Goal: Information Seeking & Learning: Learn about a topic

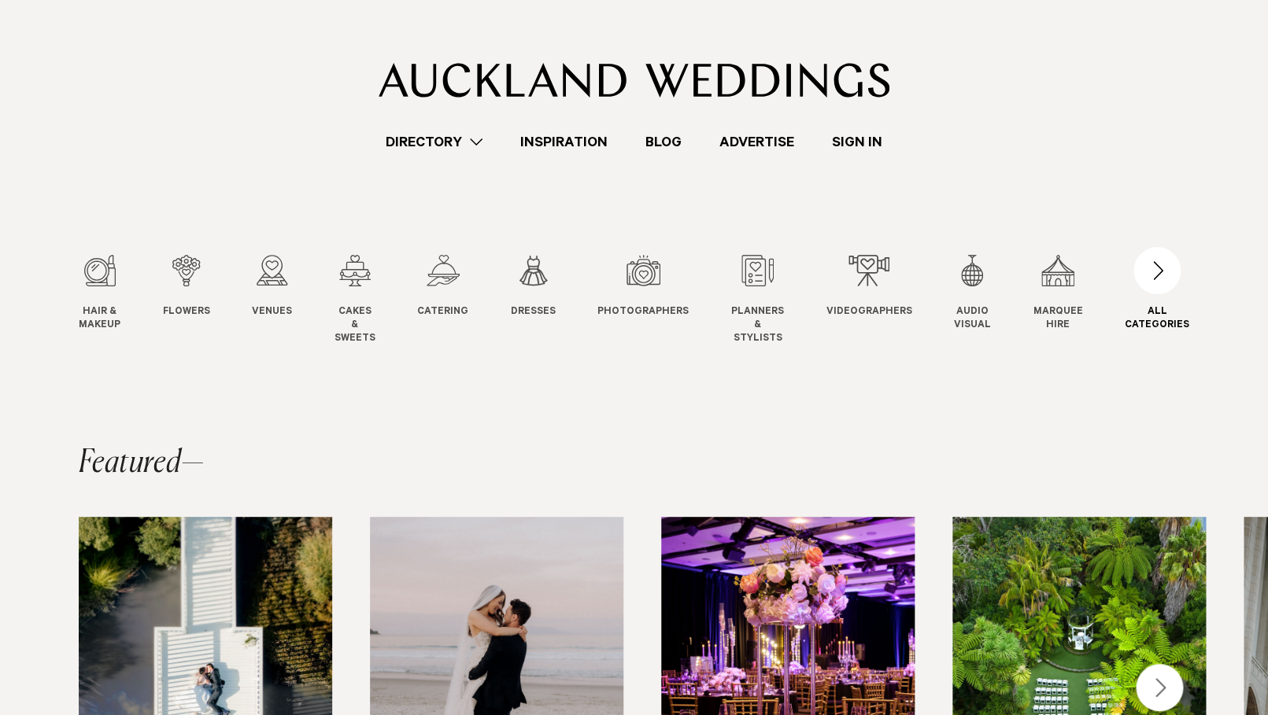
click at [1154, 281] on div "button" at bounding box center [1156, 270] width 47 height 47
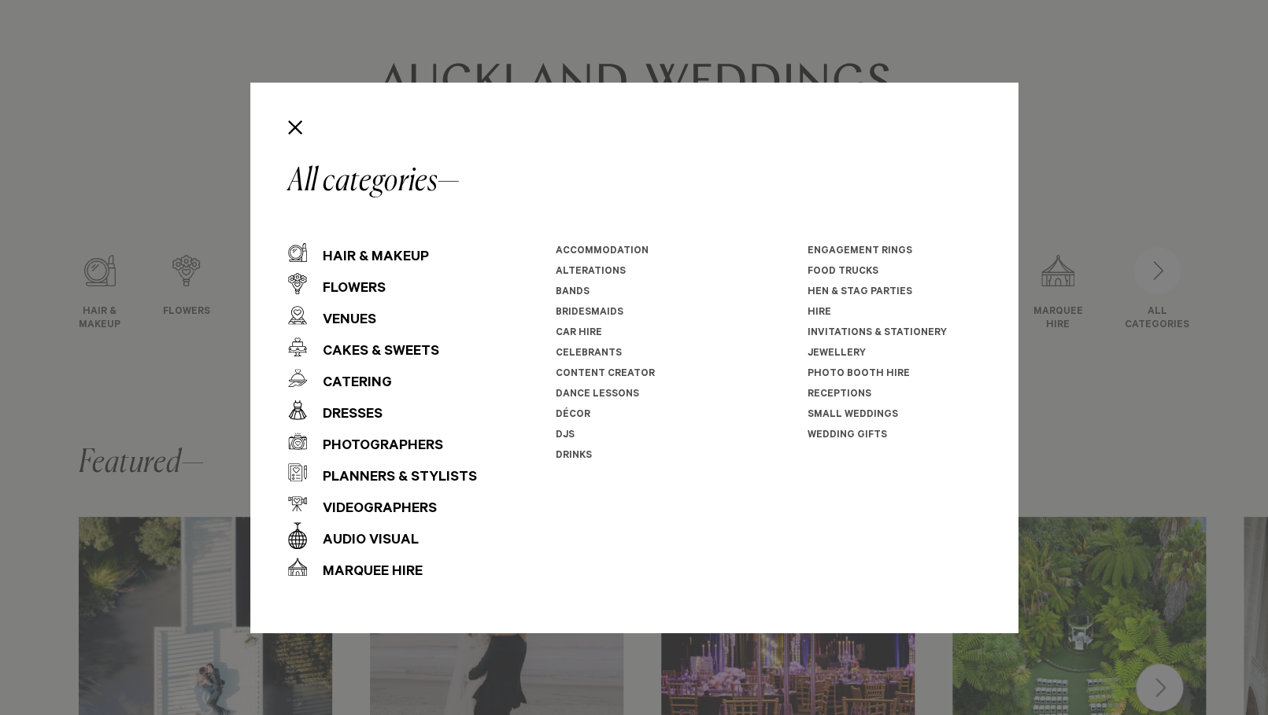
click at [587, 350] on link "Celebrants" at bounding box center [589, 354] width 66 height 11
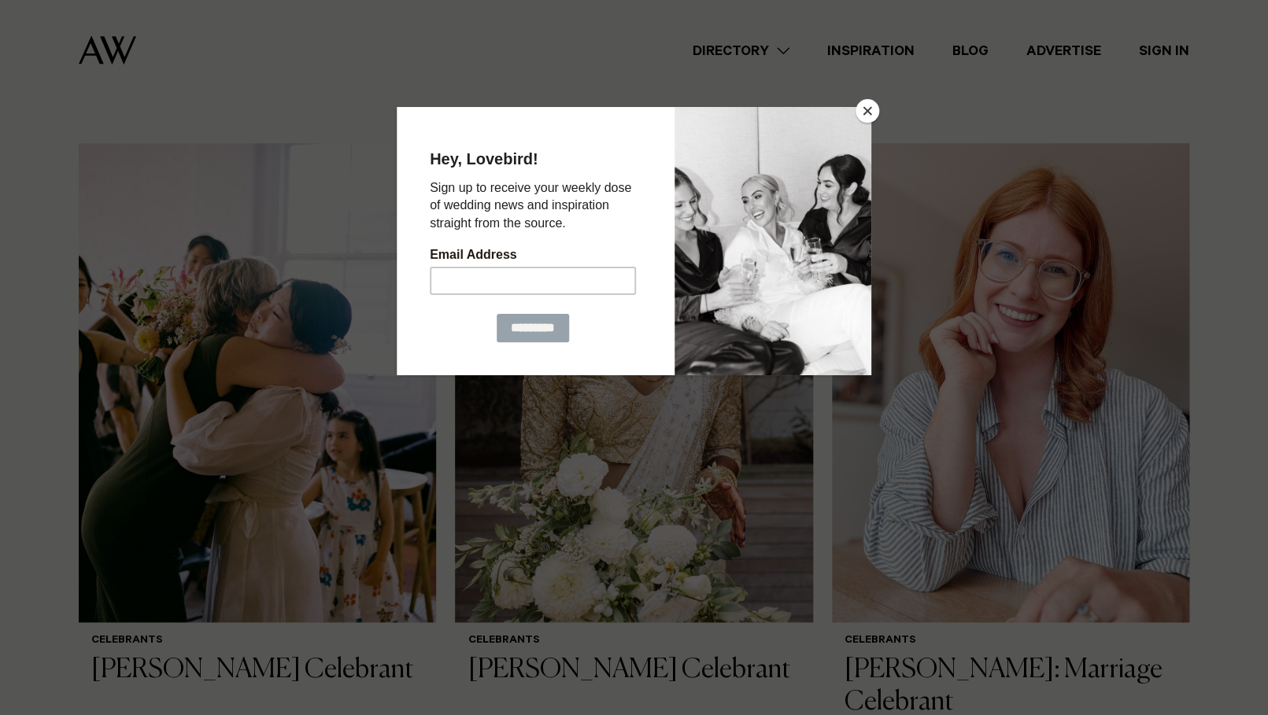
click at [866, 113] on button "Close" at bounding box center [867, 111] width 24 height 24
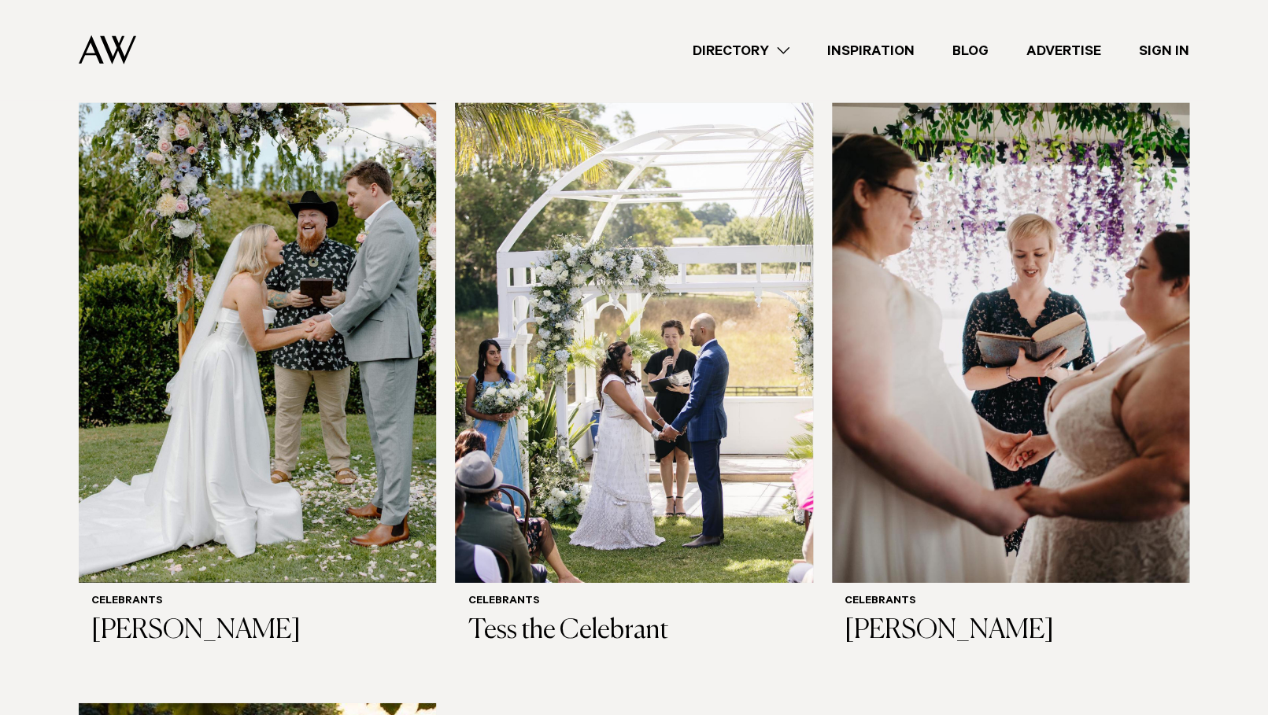
scroll to position [1736, 0]
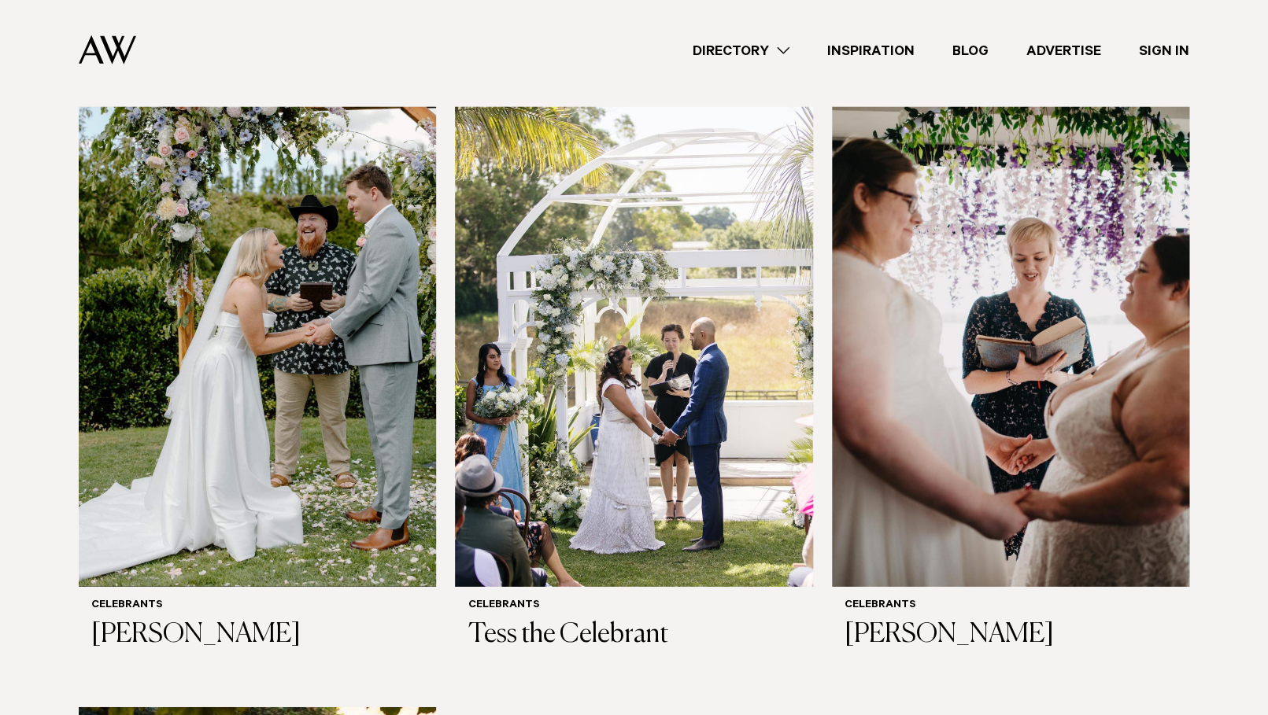
click at [120, 51] on img at bounding box center [107, 49] width 57 height 29
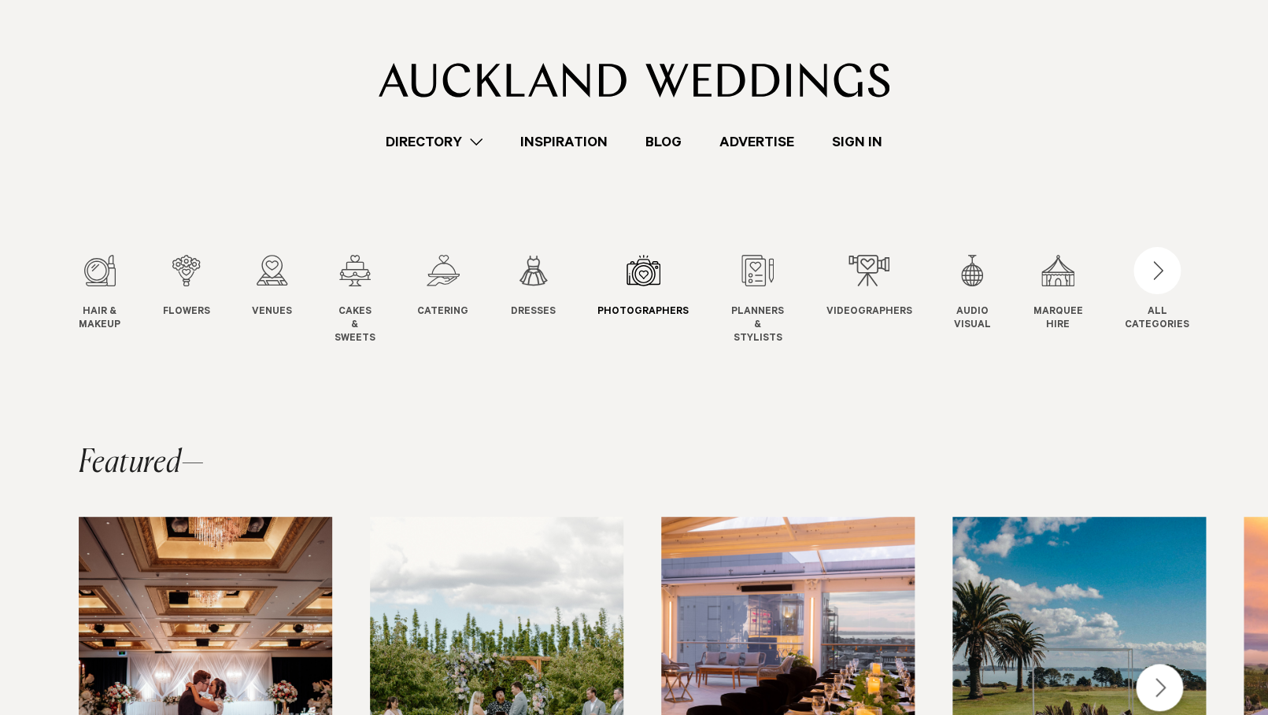
click at [652, 274] on div "7 / 12" at bounding box center [642, 270] width 91 height 31
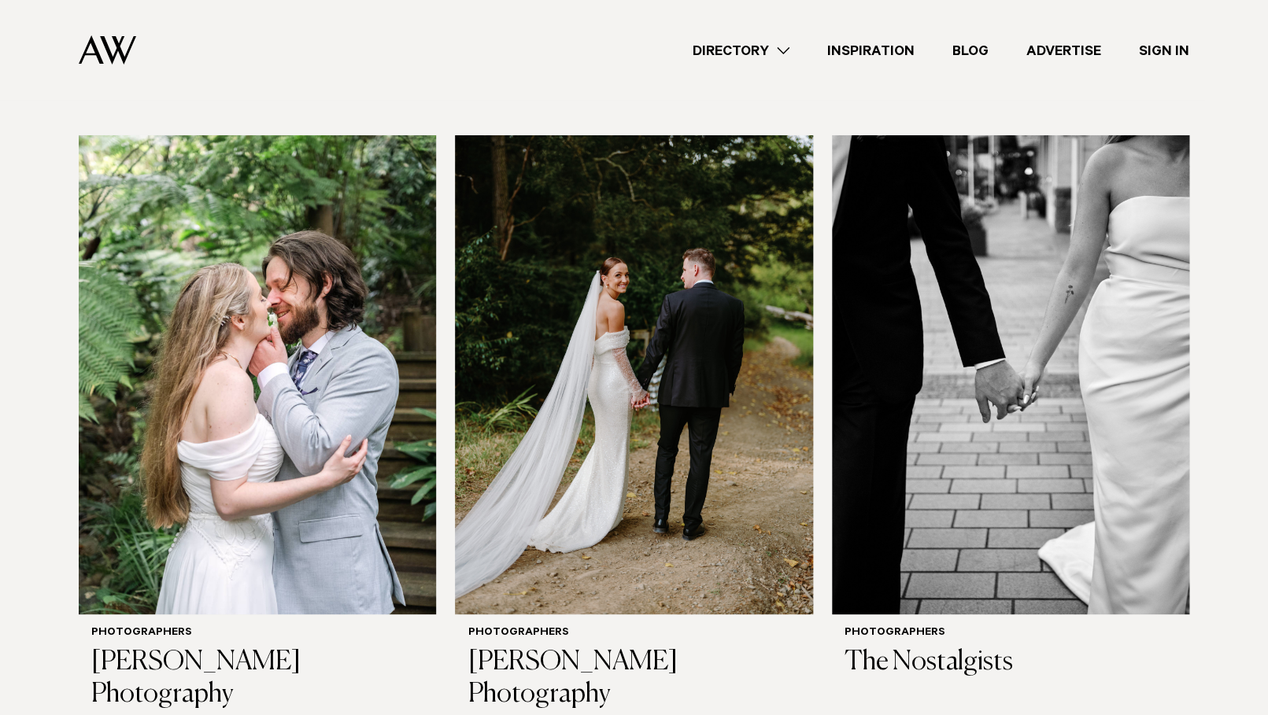
scroll to position [2319, 0]
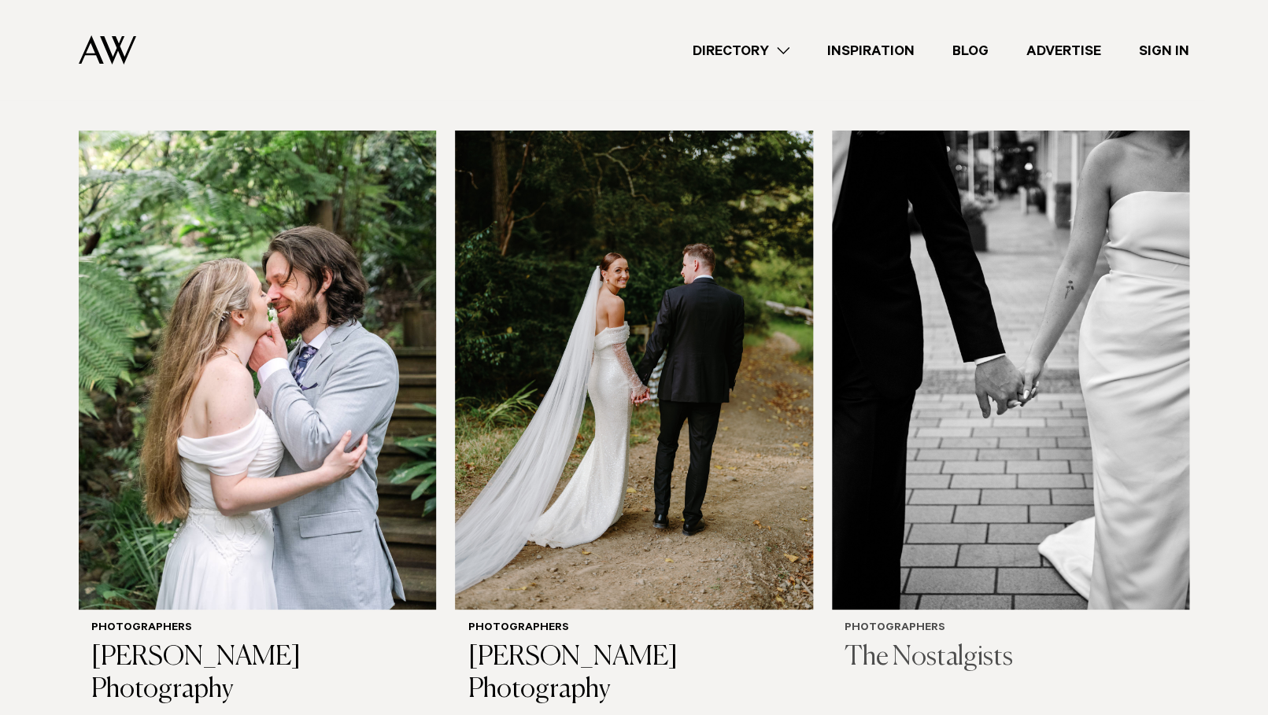
click at [947, 364] on img at bounding box center [1010, 371] width 357 height 480
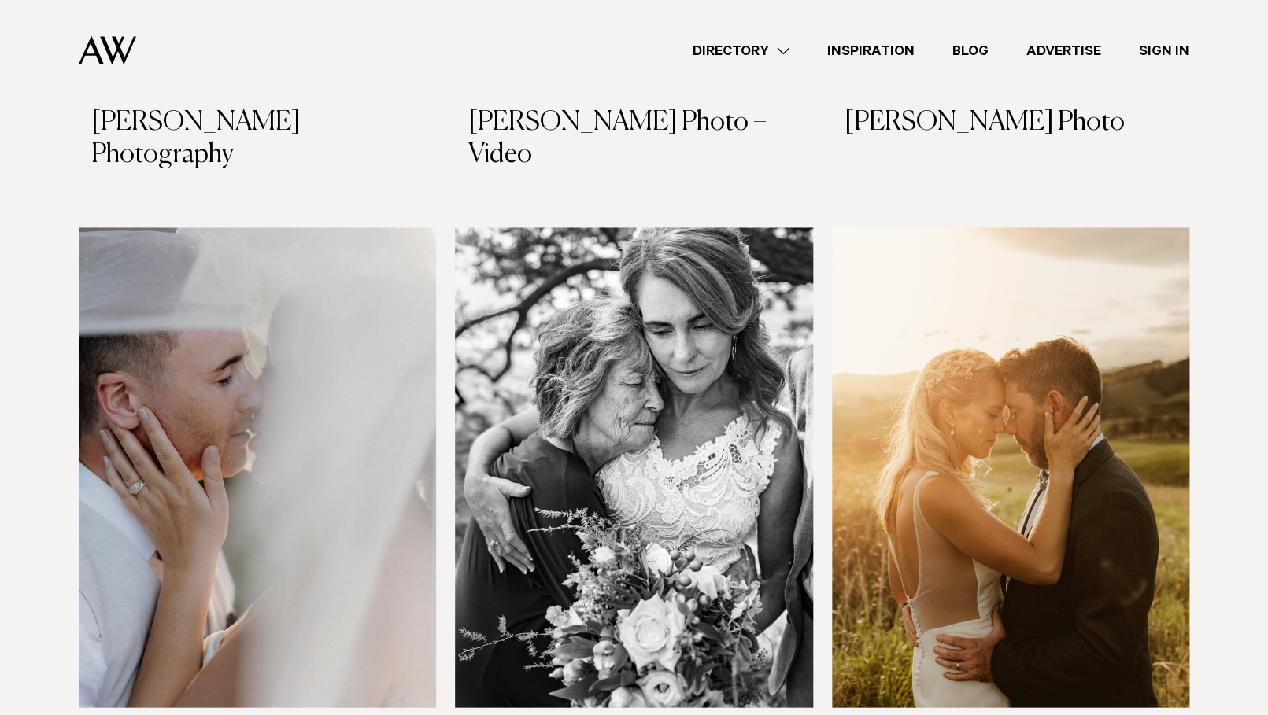
scroll to position [3488, 0]
click at [354, 393] on img at bounding box center [257, 467] width 357 height 480
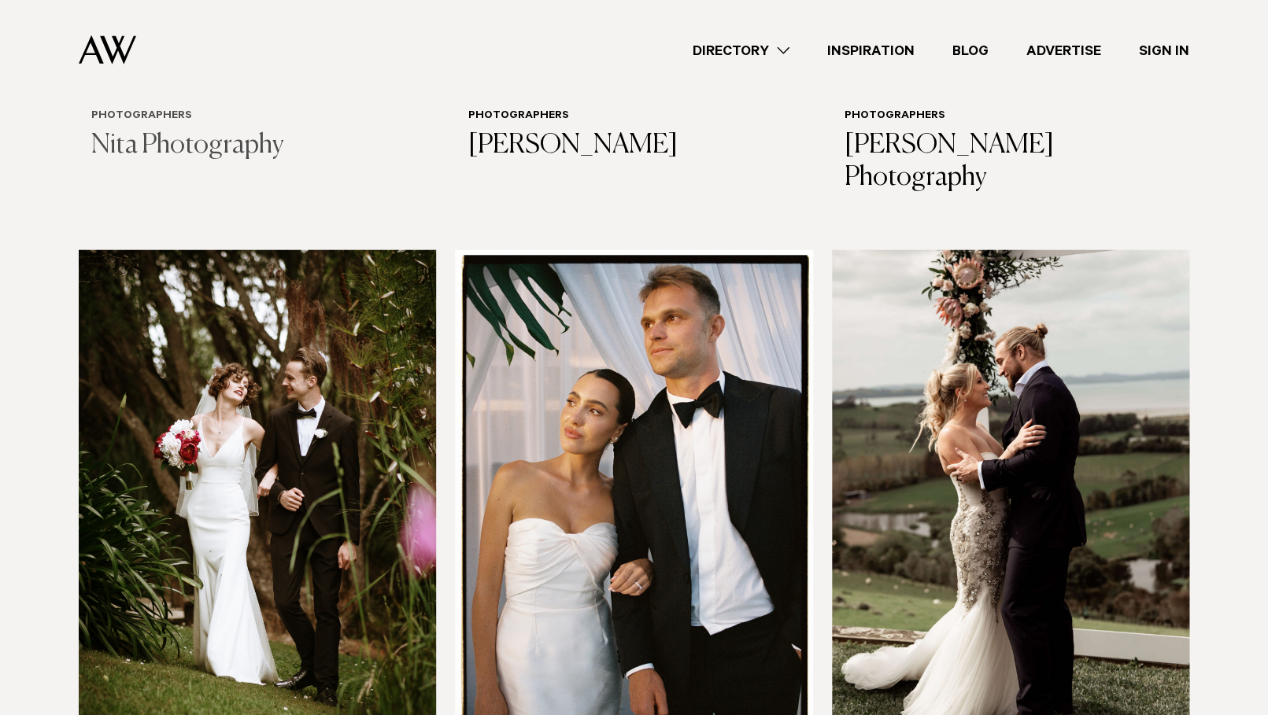
scroll to position [4120, 0]
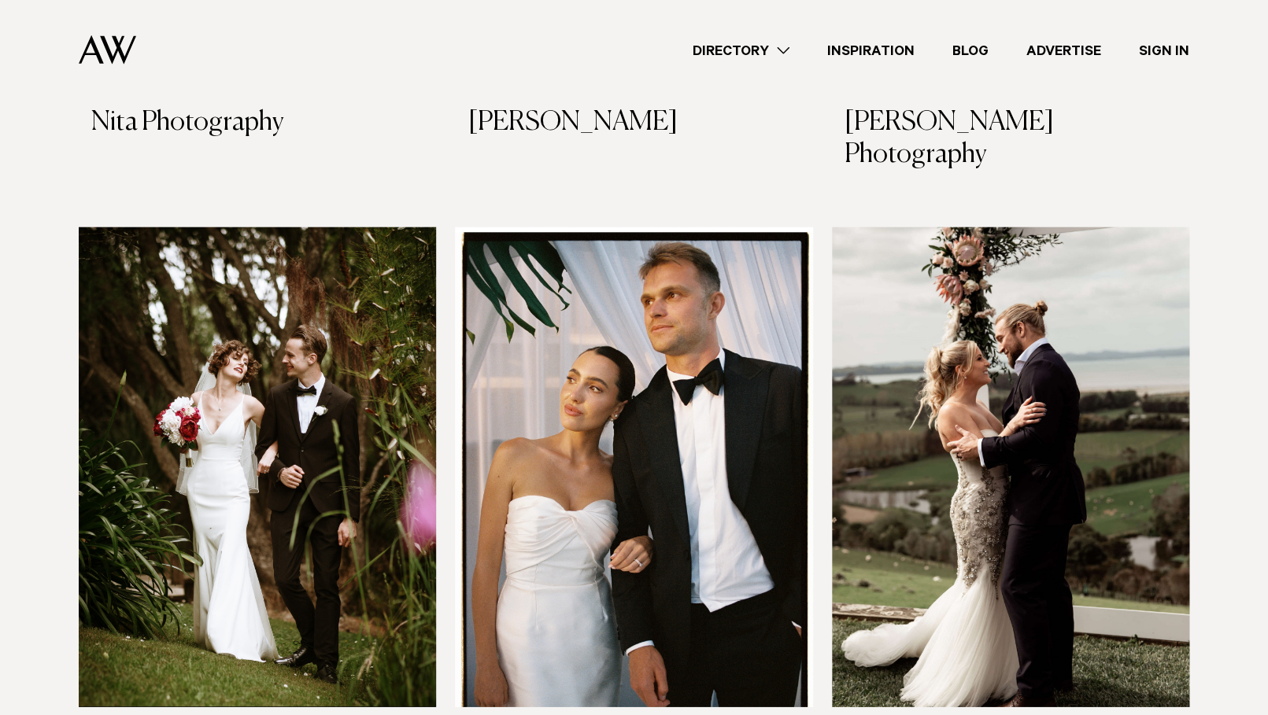
click at [611, 424] on img at bounding box center [633, 467] width 357 height 480
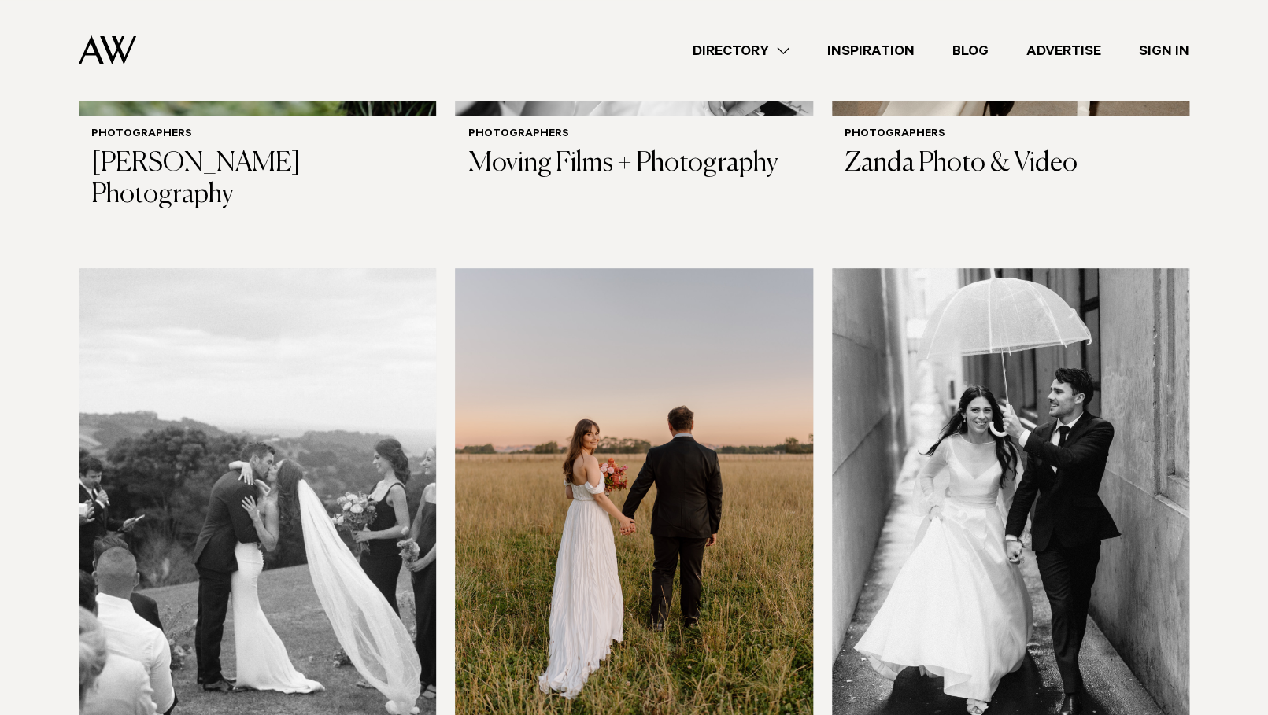
scroll to position [5348, 0]
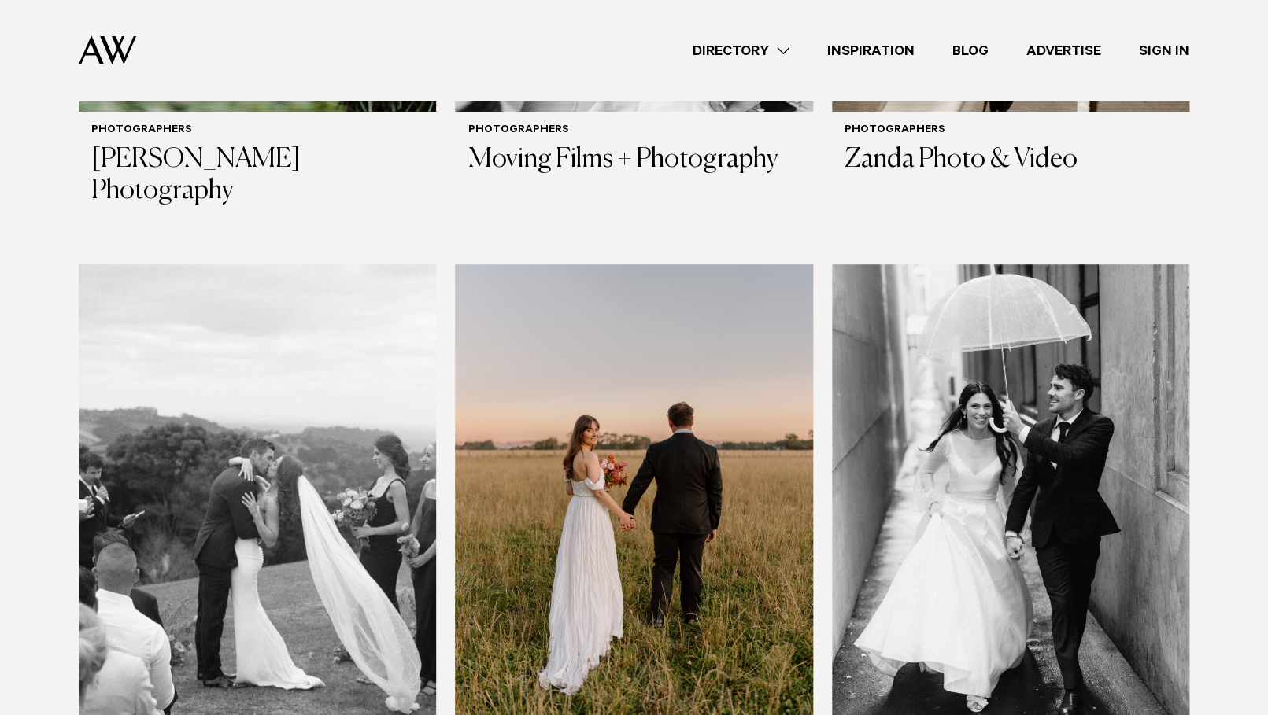
click at [966, 445] on img at bounding box center [1010, 504] width 357 height 480
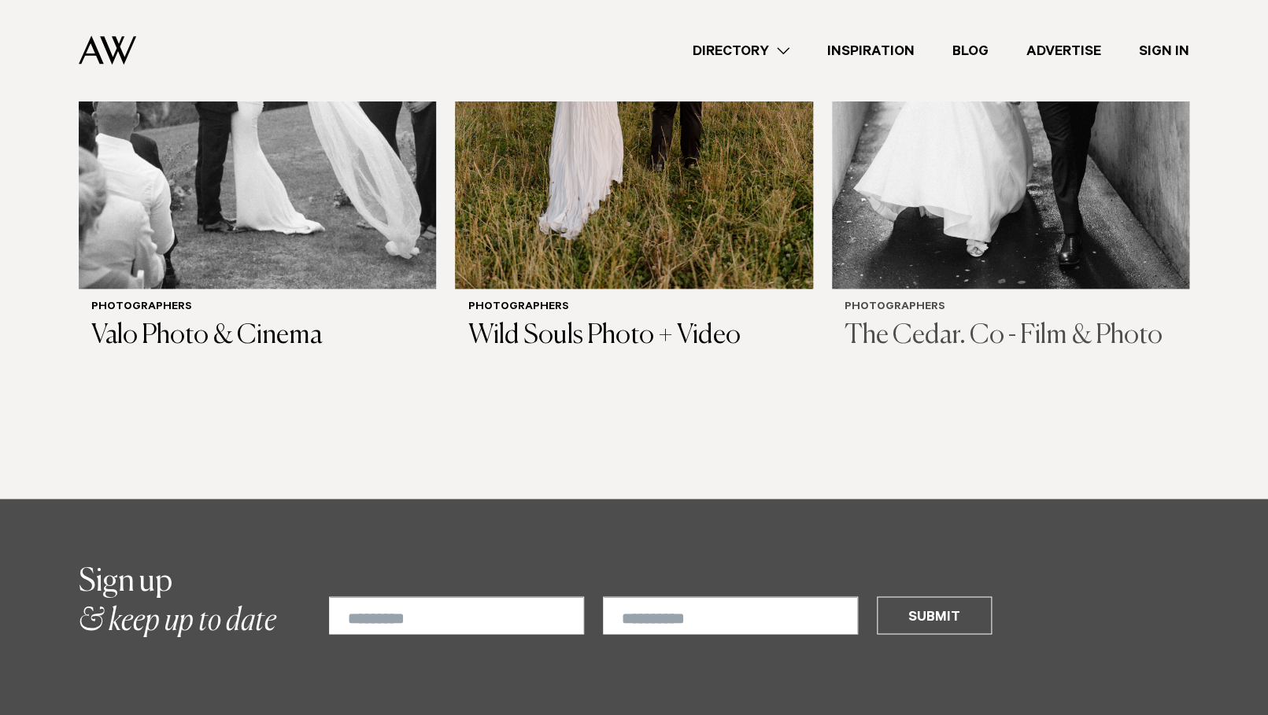
scroll to position [5817, 0]
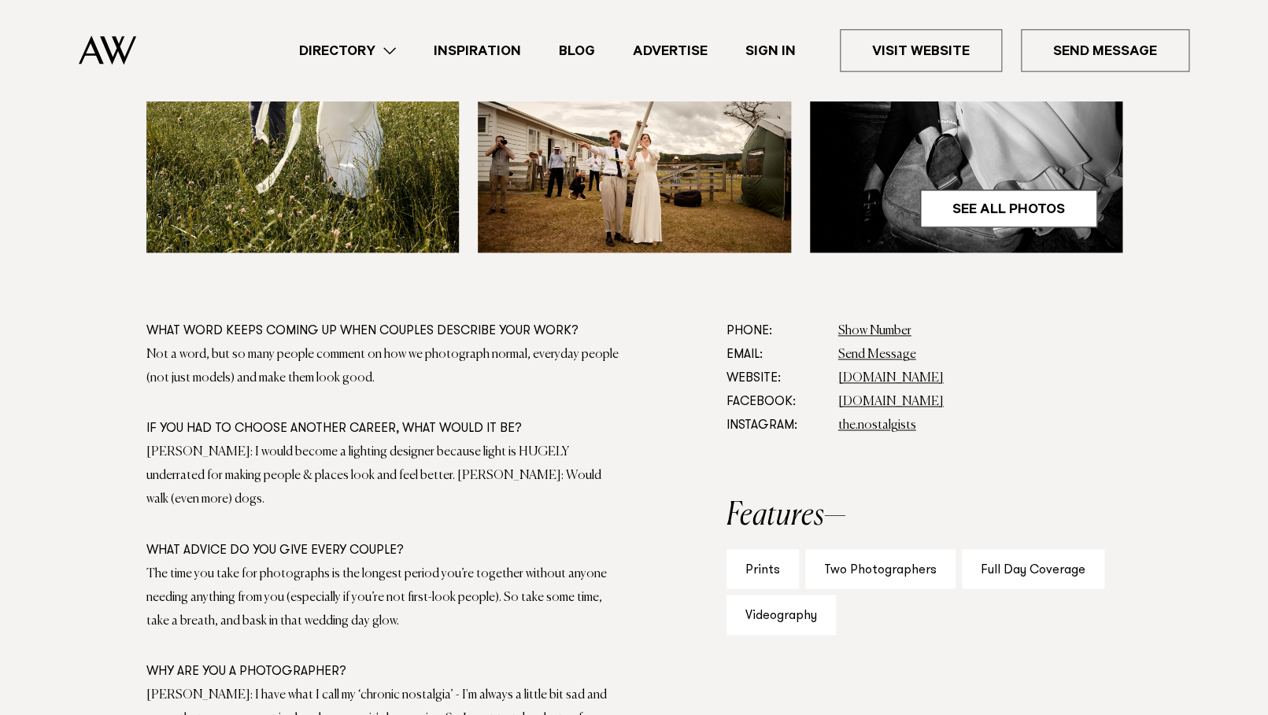
scroll to position [739, 0]
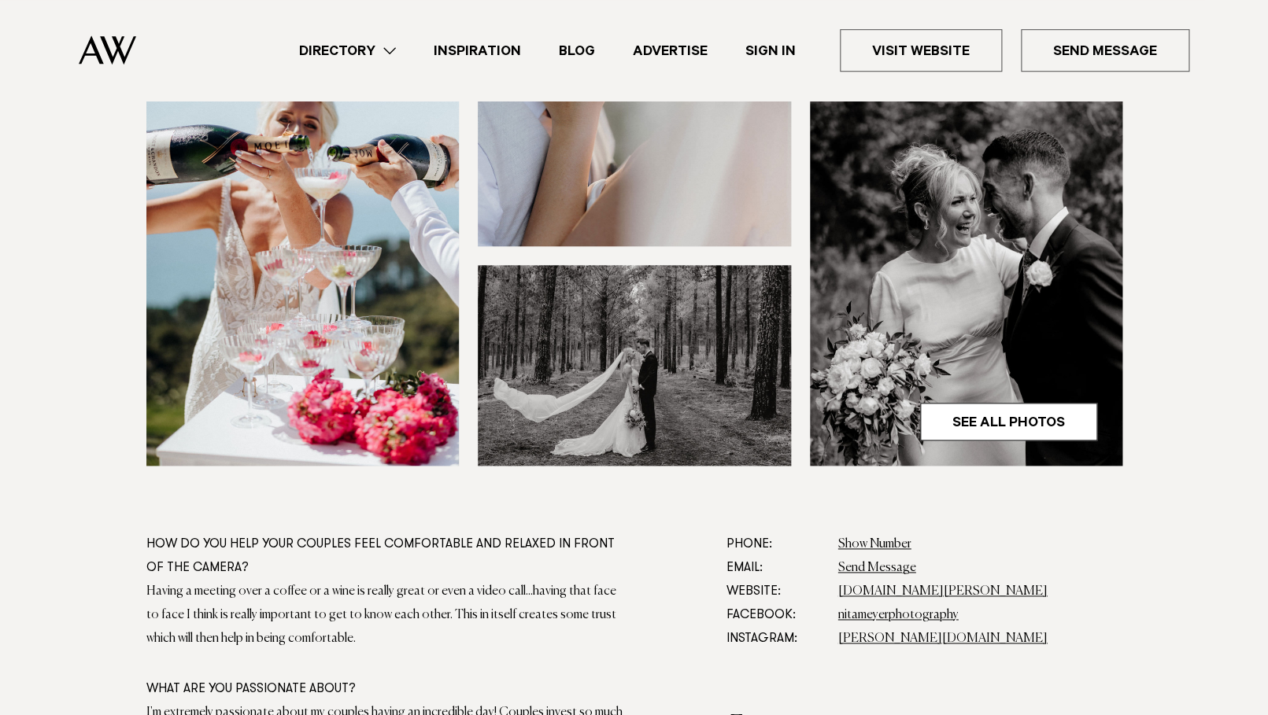
scroll to position [519, 0]
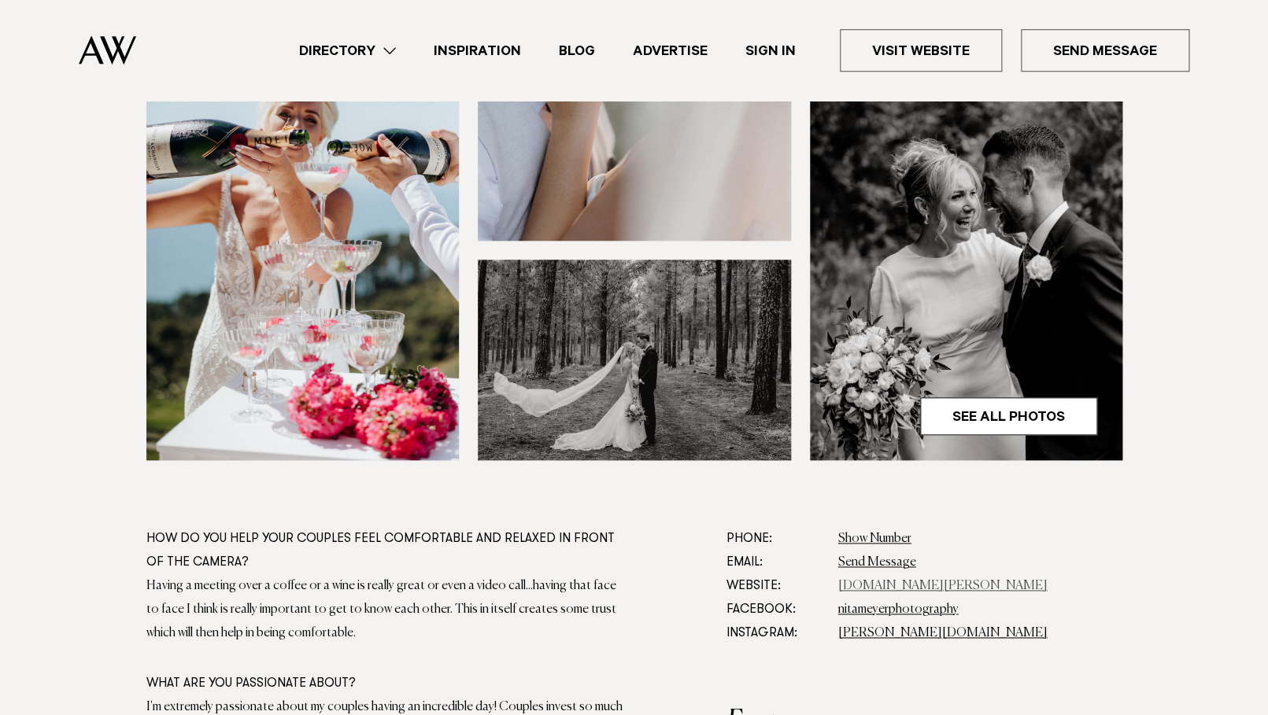
click at [879, 582] on link "www.nita.co.nz" at bounding box center [942, 586] width 209 height 13
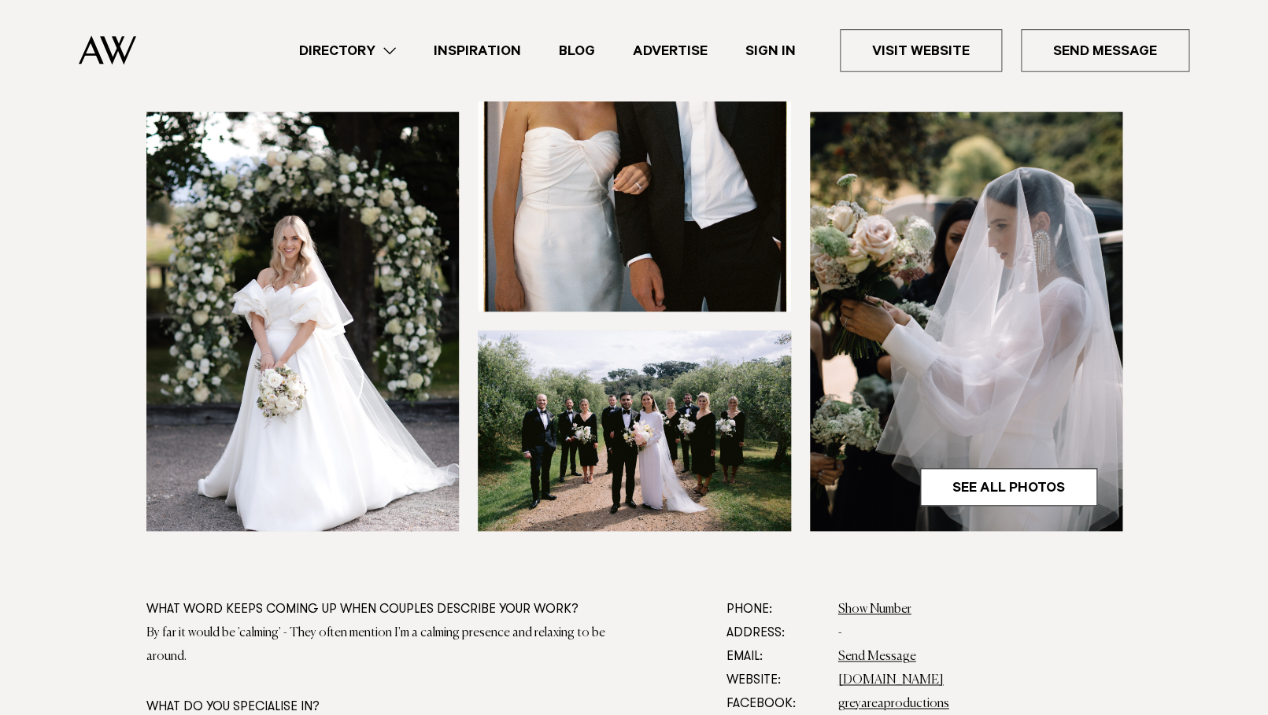
scroll to position [552, 0]
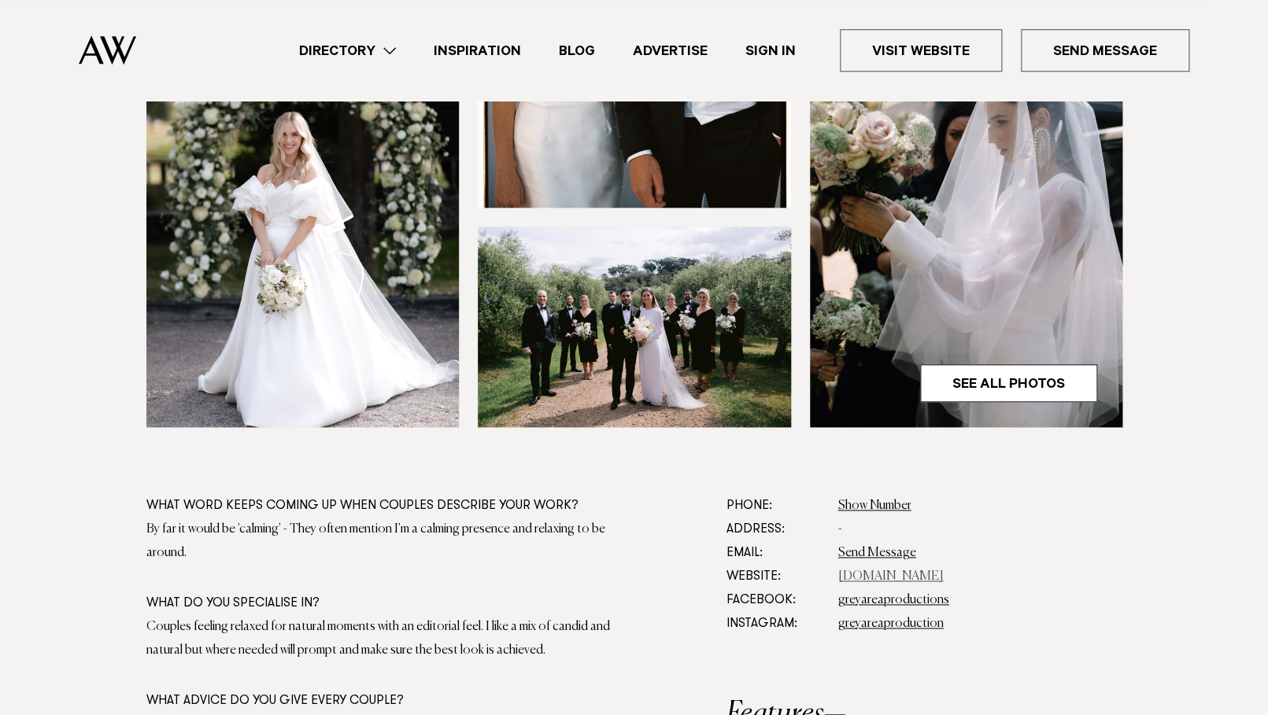
click at [914, 578] on link "www.greyareaproductions.com" at bounding box center [890, 577] width 105 height 13
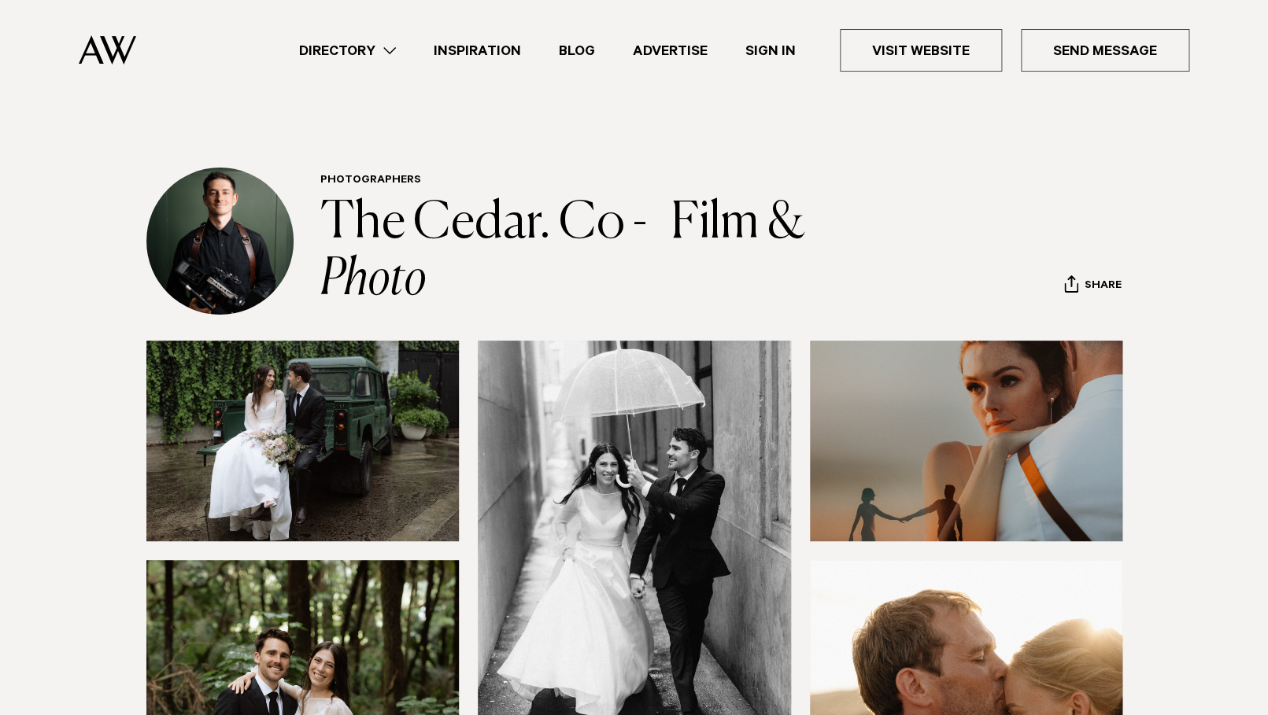
click at [131, 477] on div at bounding box center [634, 660] width 1108 height 639
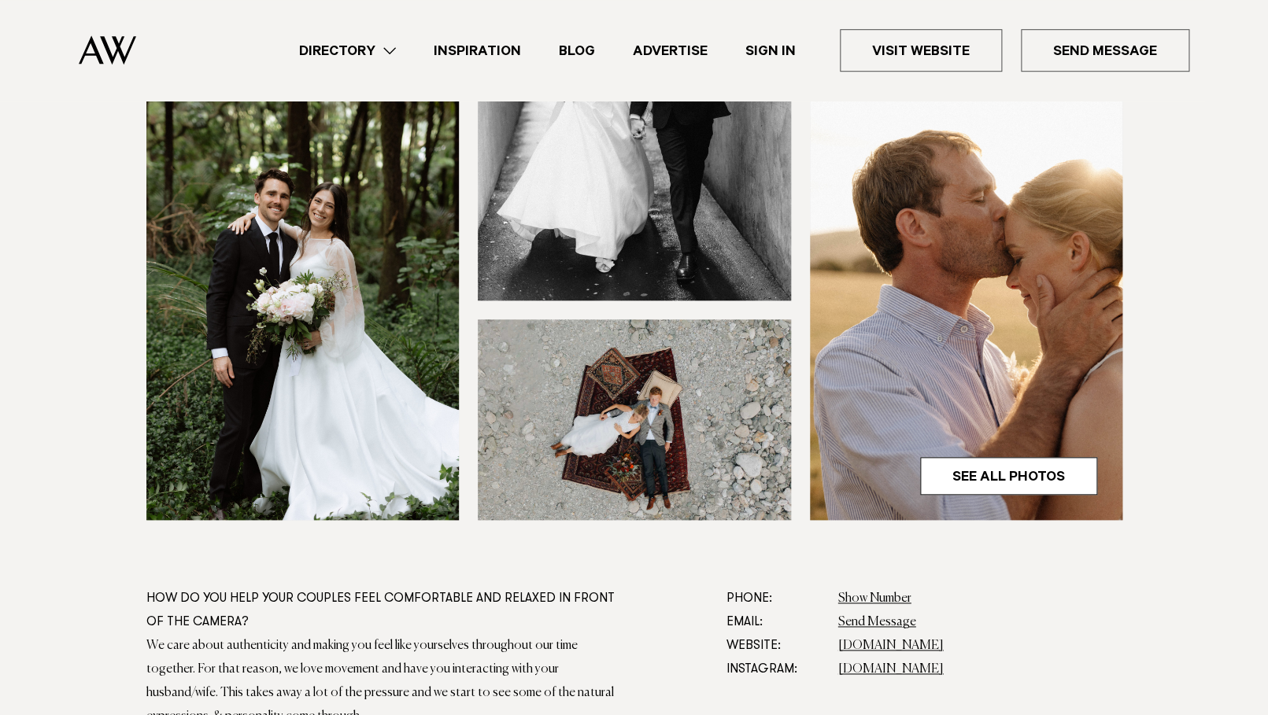
scroll to position [479, 0]
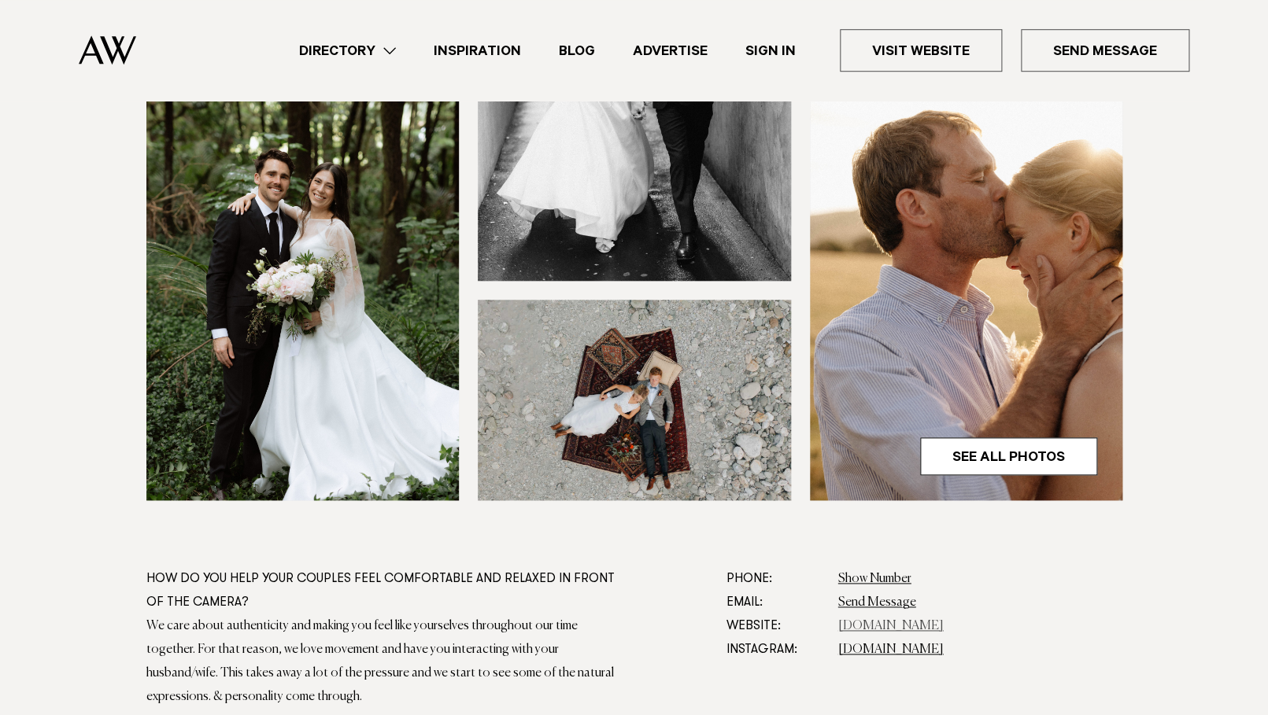
click at [862, 631] on link "[DOMAIN_NAME]" at bounding box center [890, 626] width 105 height 13
